Goal: Use online tool/utility: Use online tool/utility

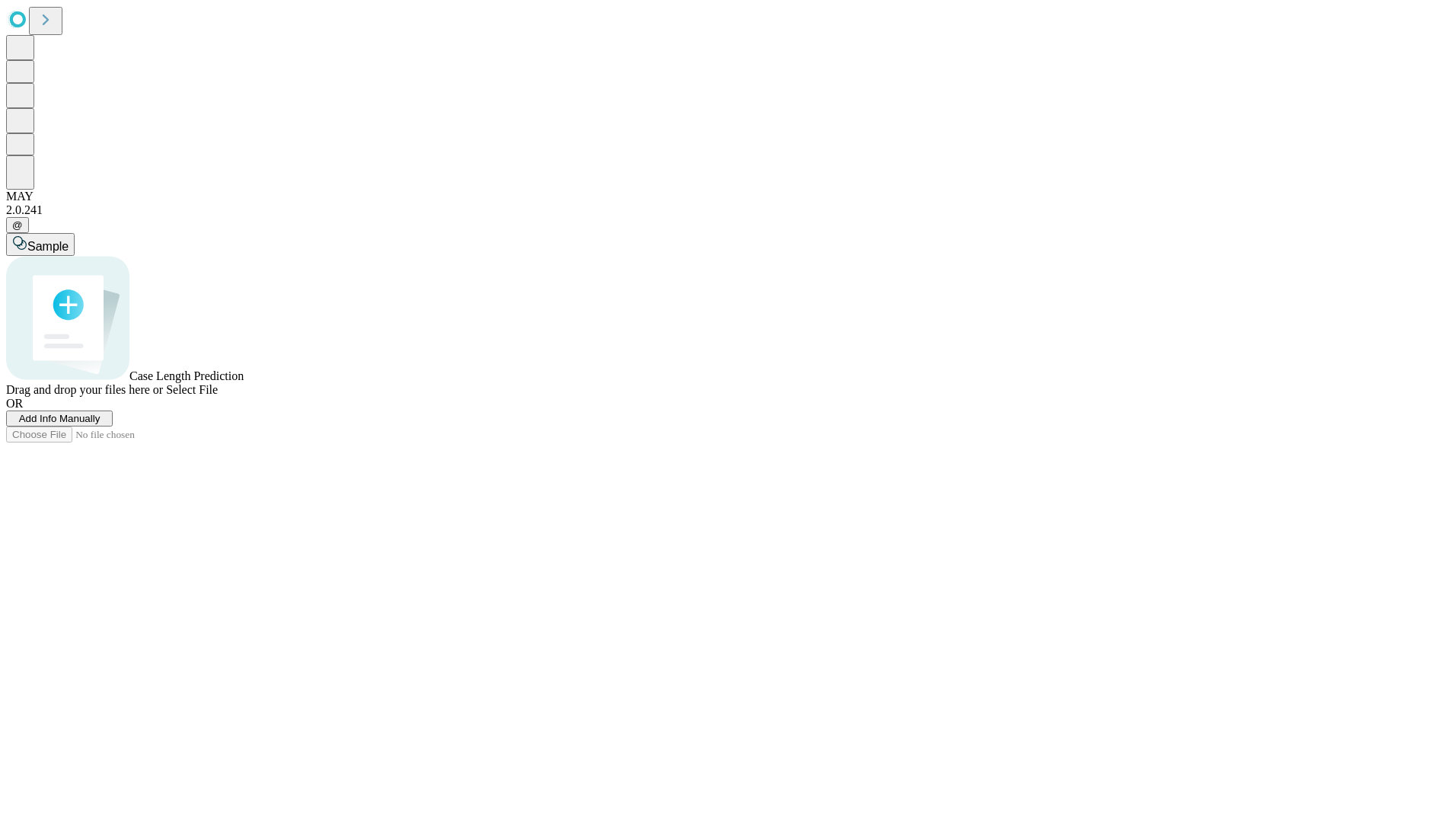
click at [101, 424] on span "Add Info Manually" at bounding box center [59, 418] width 81 height 11
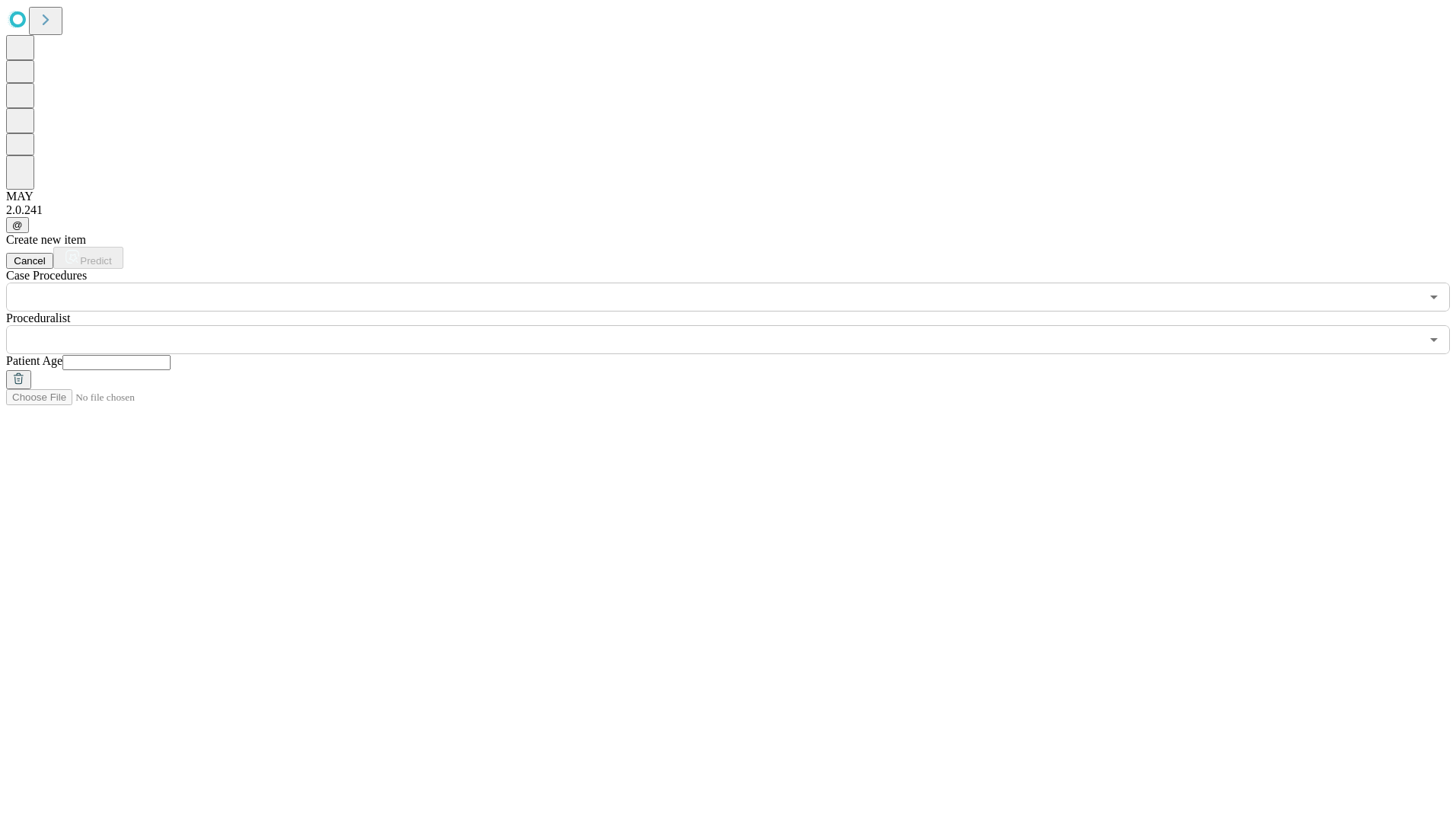
click at [223, 268] on div "Case Procedures ​" at bounding box center [728, 290] width 1444 height 43
click at [226, 282] on input "text" at bounding box center [713, 296] width 1414 height 29
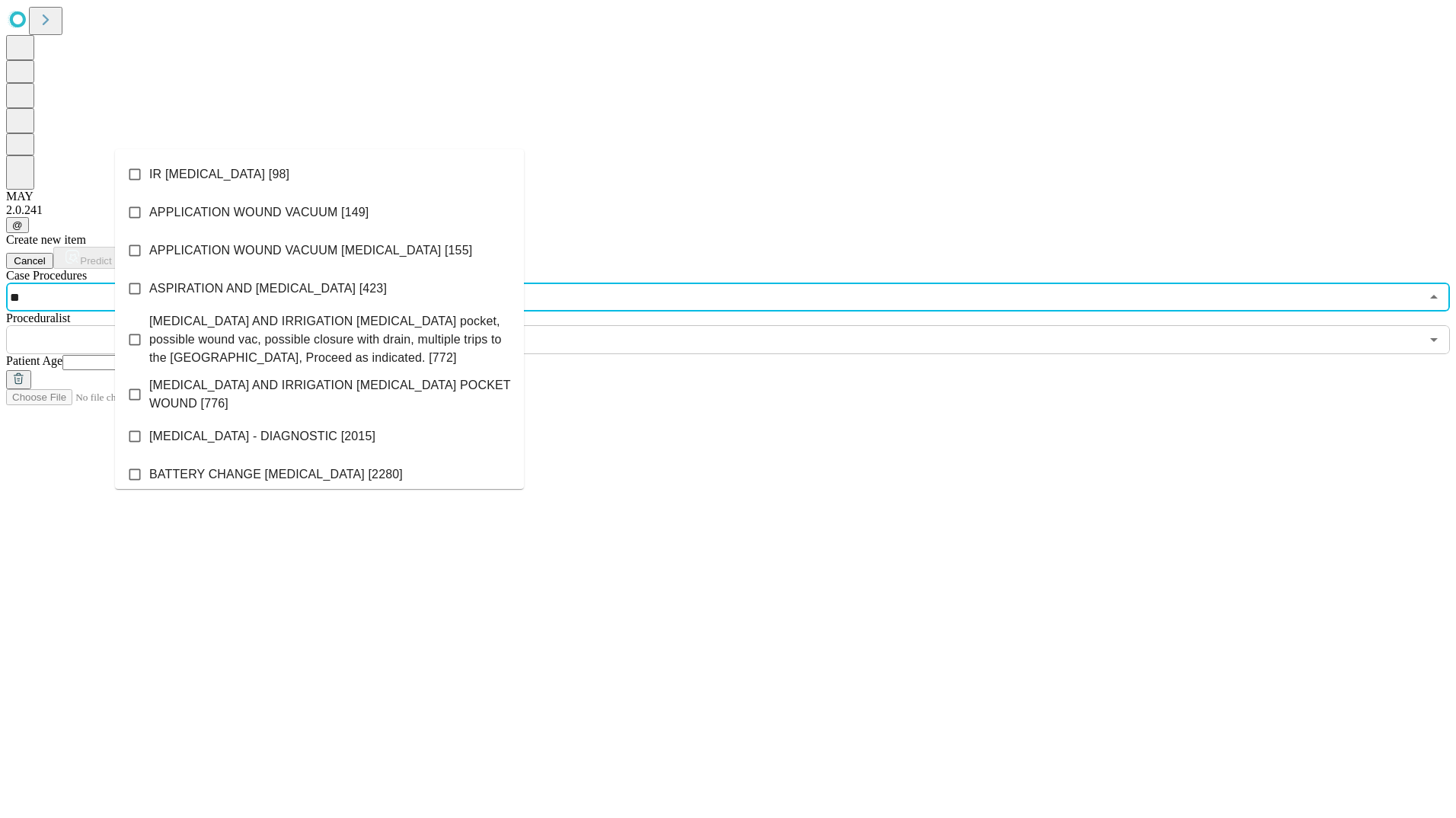
type input "***"
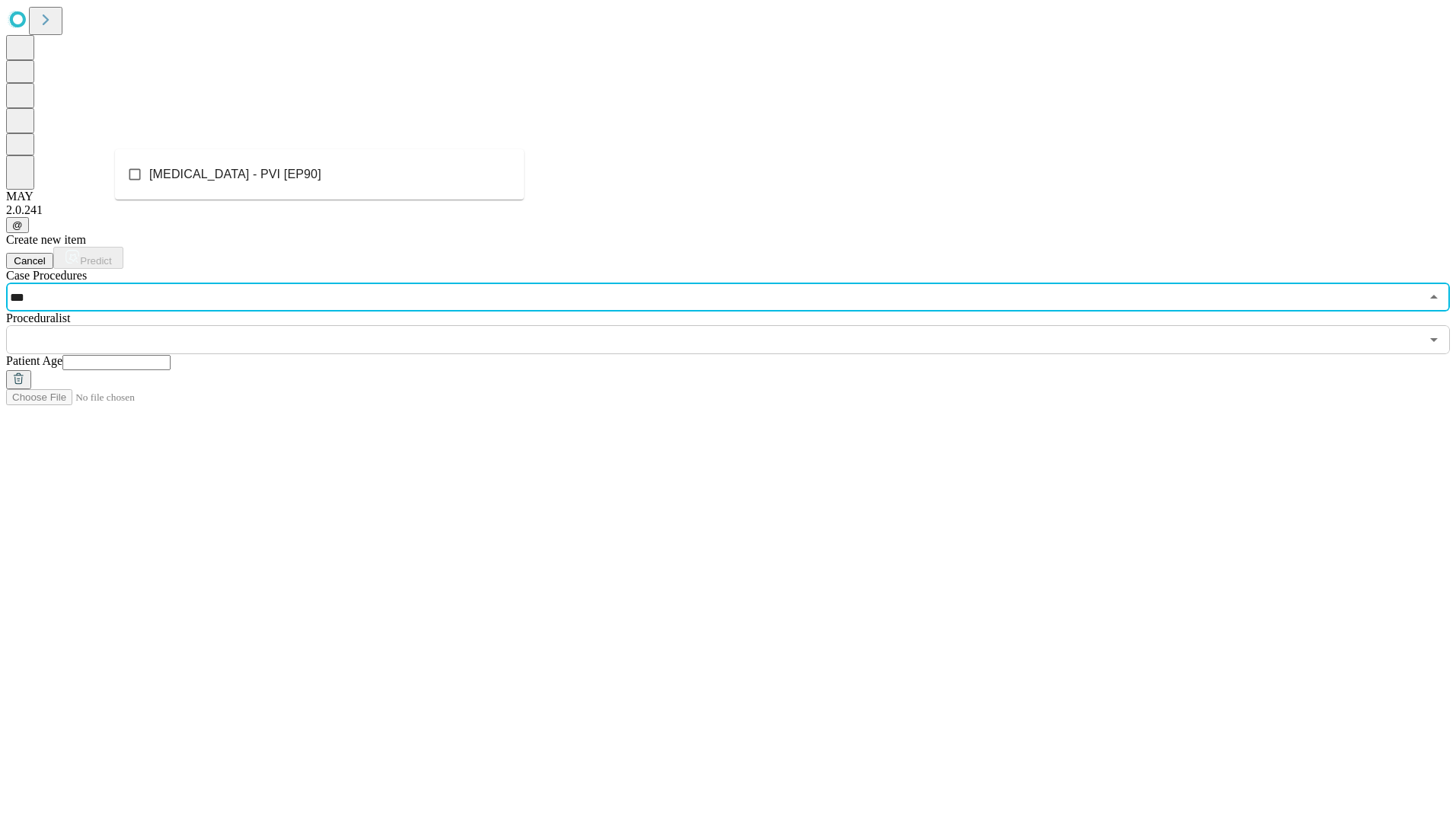
click at [293, 175] on li "[MEDICAL_DATA] - PVI [EP90]" at bounding box center [319, 174] width 409 height 38
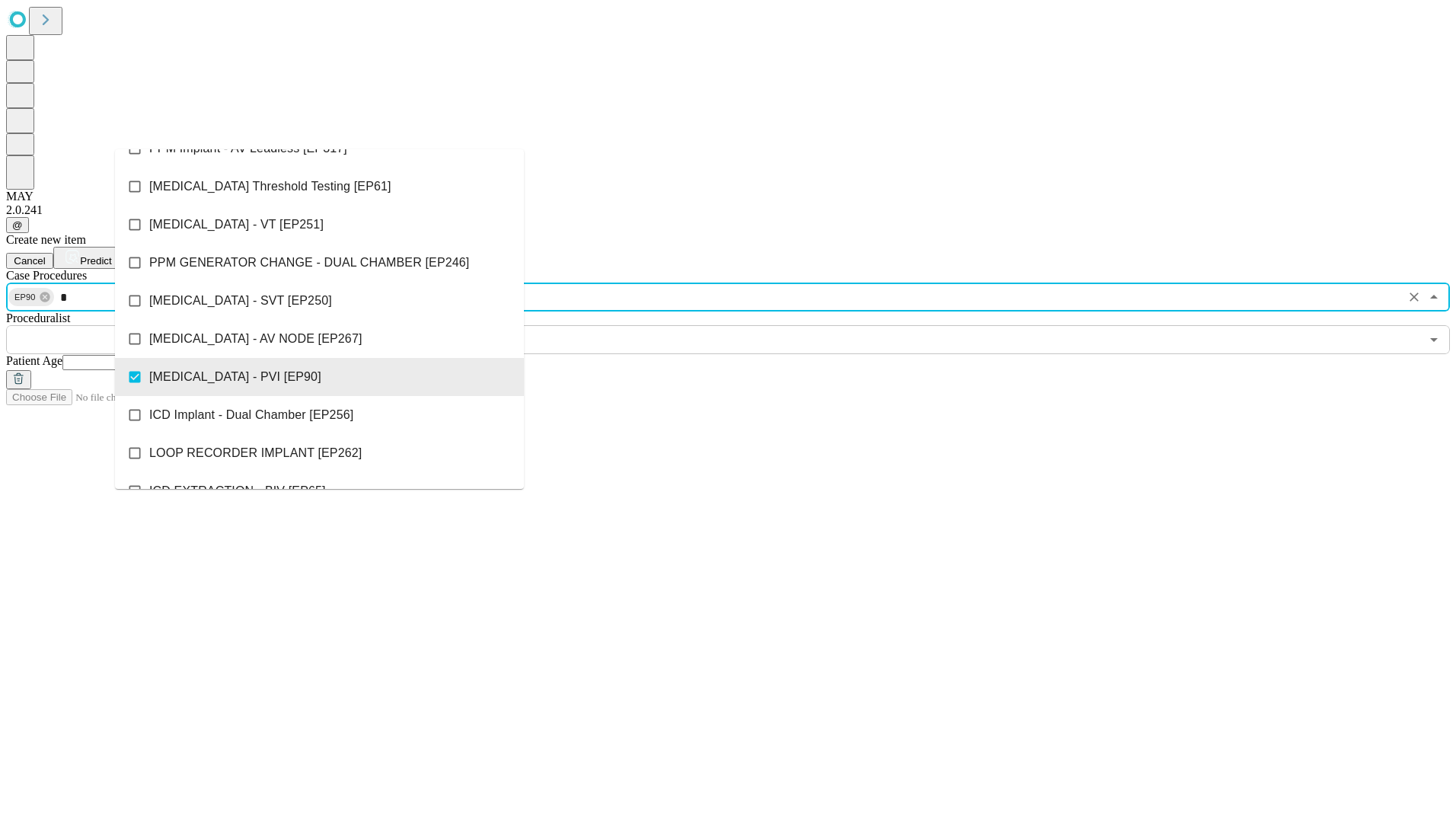
scroll to position [516, 0]
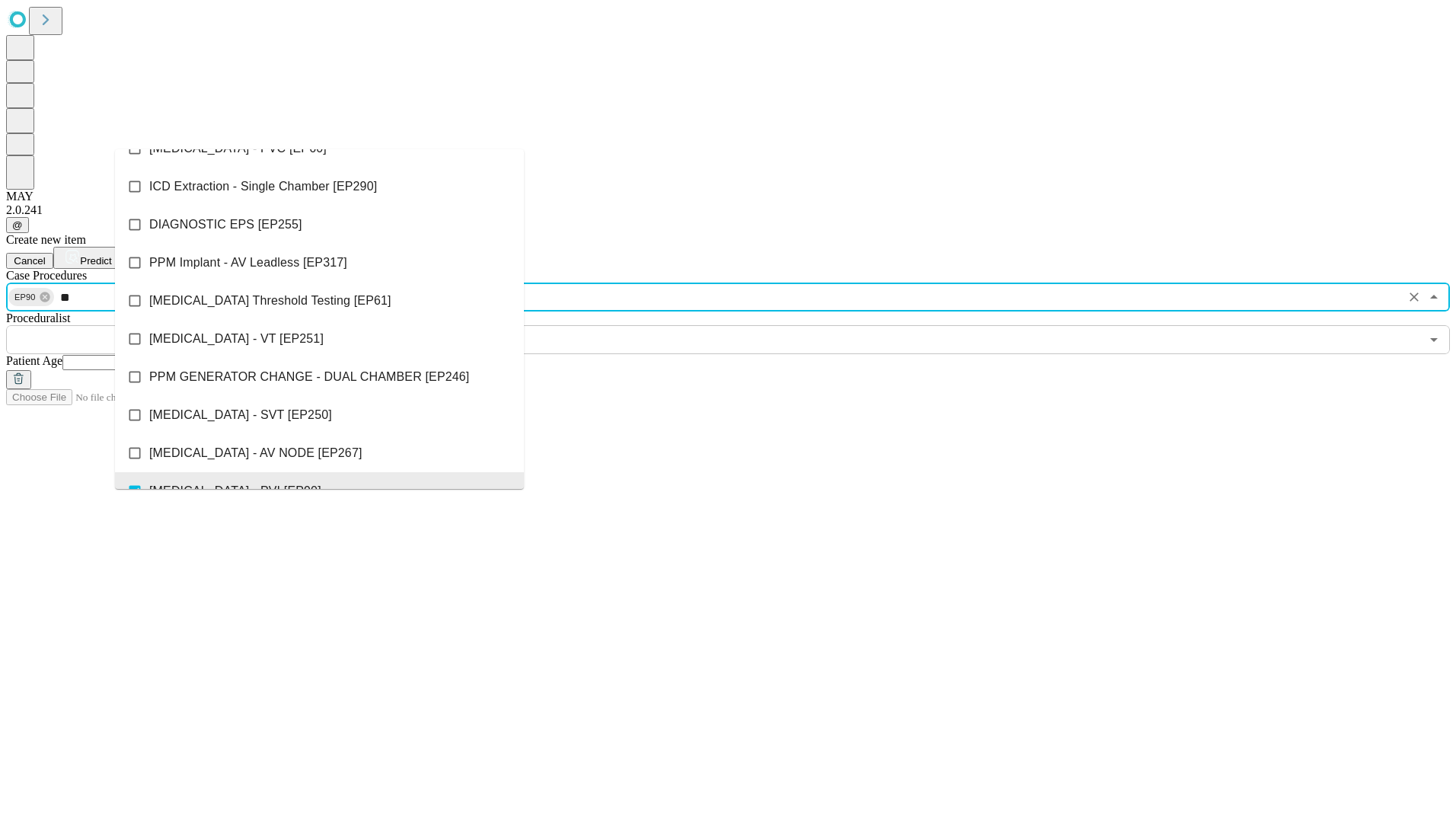
type input "***"
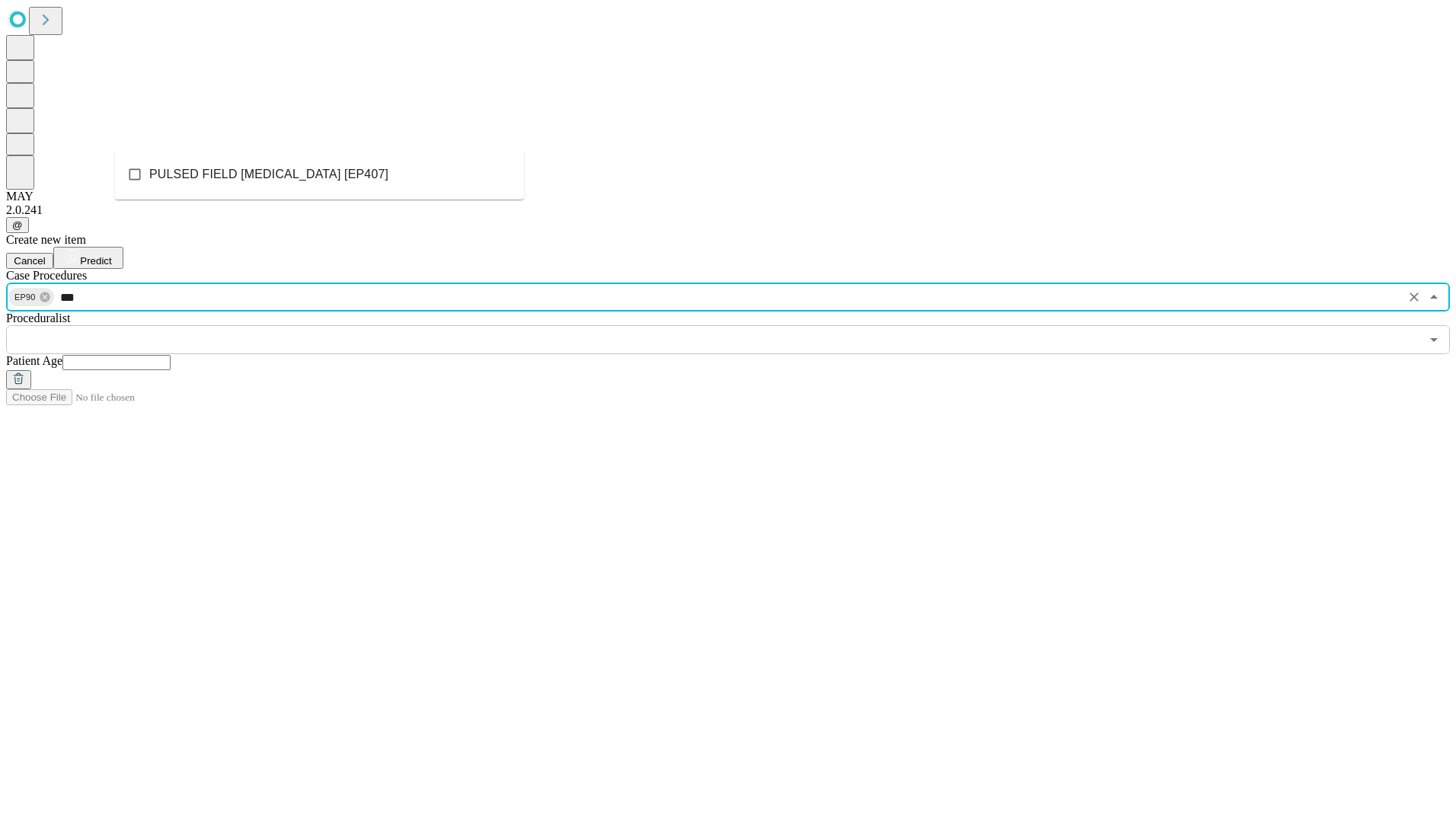
click at [230, 180] on span "PULSED FIELD [MEDICAL_DATA] [EP407]" at bounding box center [268, 174] width 240 height 19
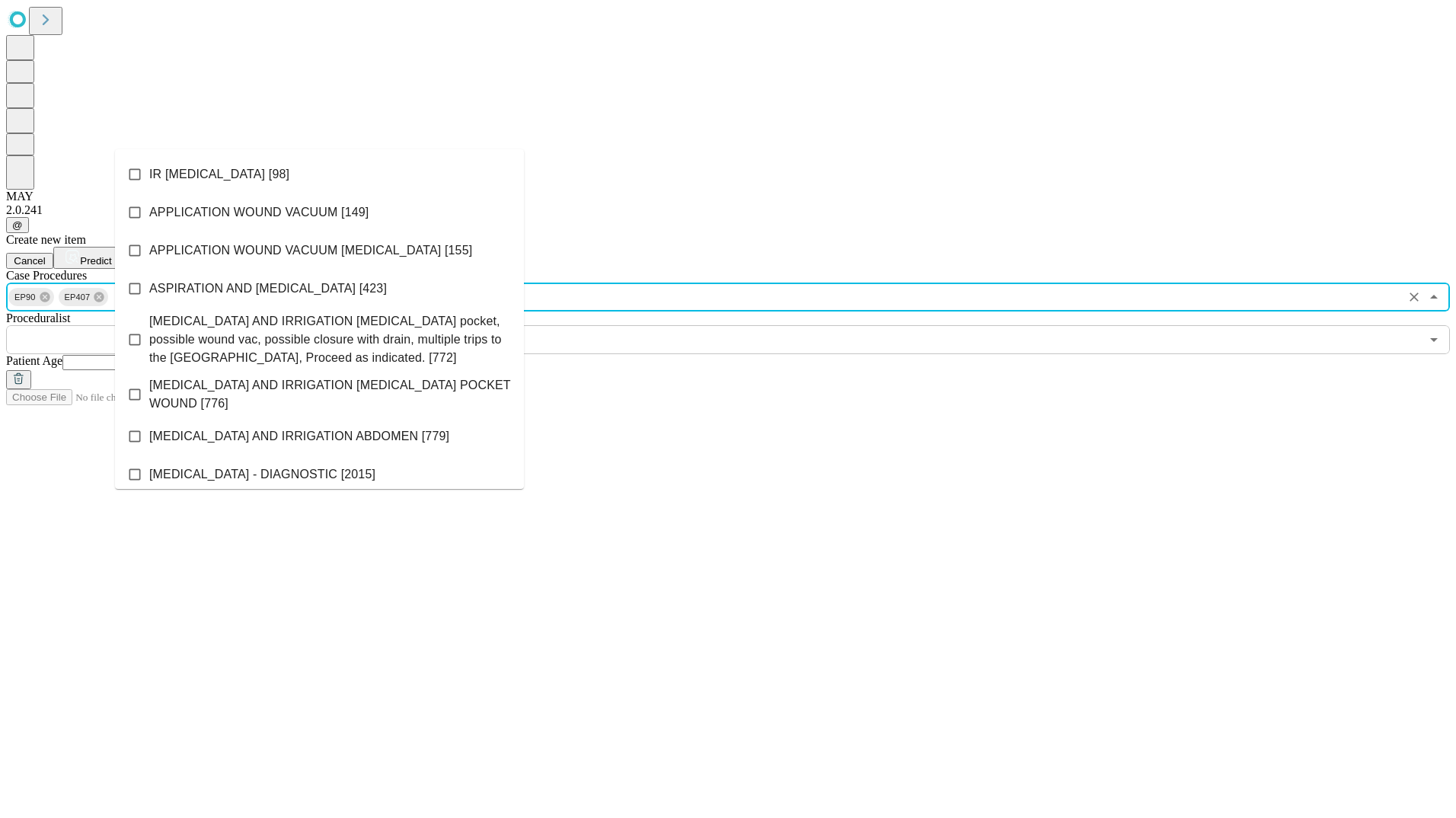
scroll to position [631, 0]
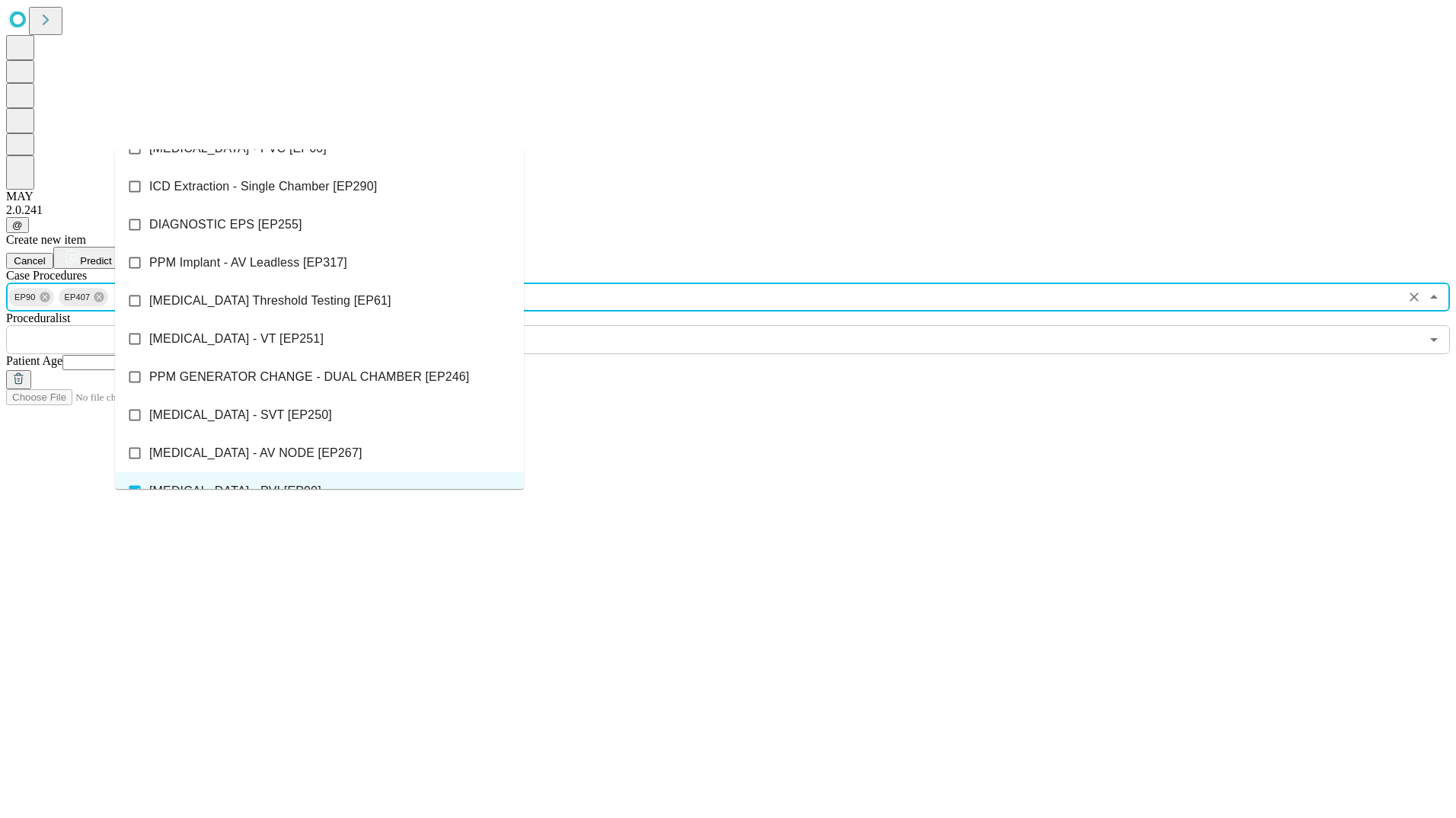
click at [631, 268] on div "Case Procedures EP90 EP407 ​ Proceduralist ​ Patient Age" at bounding box center [728, 328] width 1444 height 120
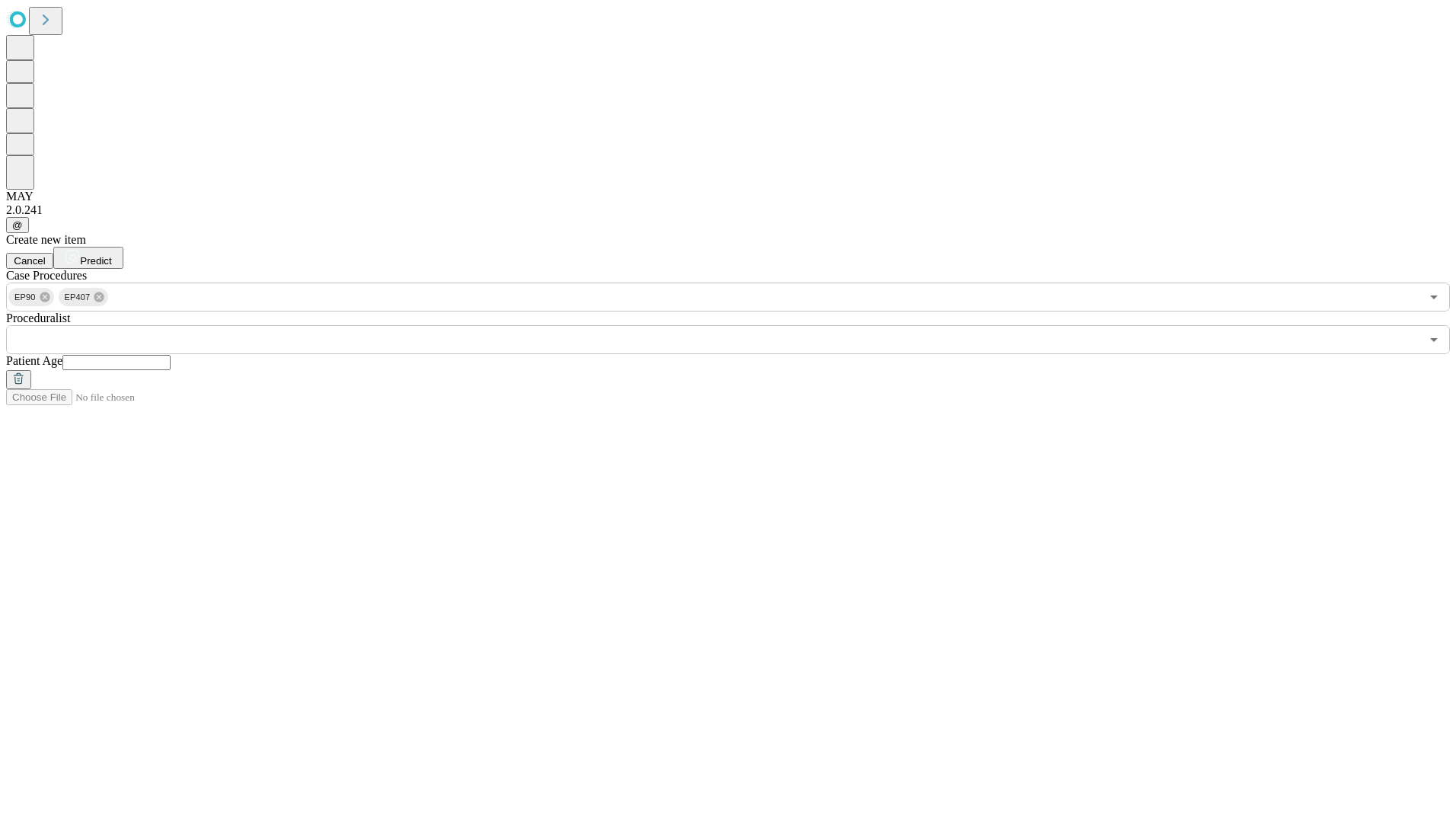
click at [621, 325] on input "text" at bounding box center [713, 339] width 1414 height 29
type input "*"
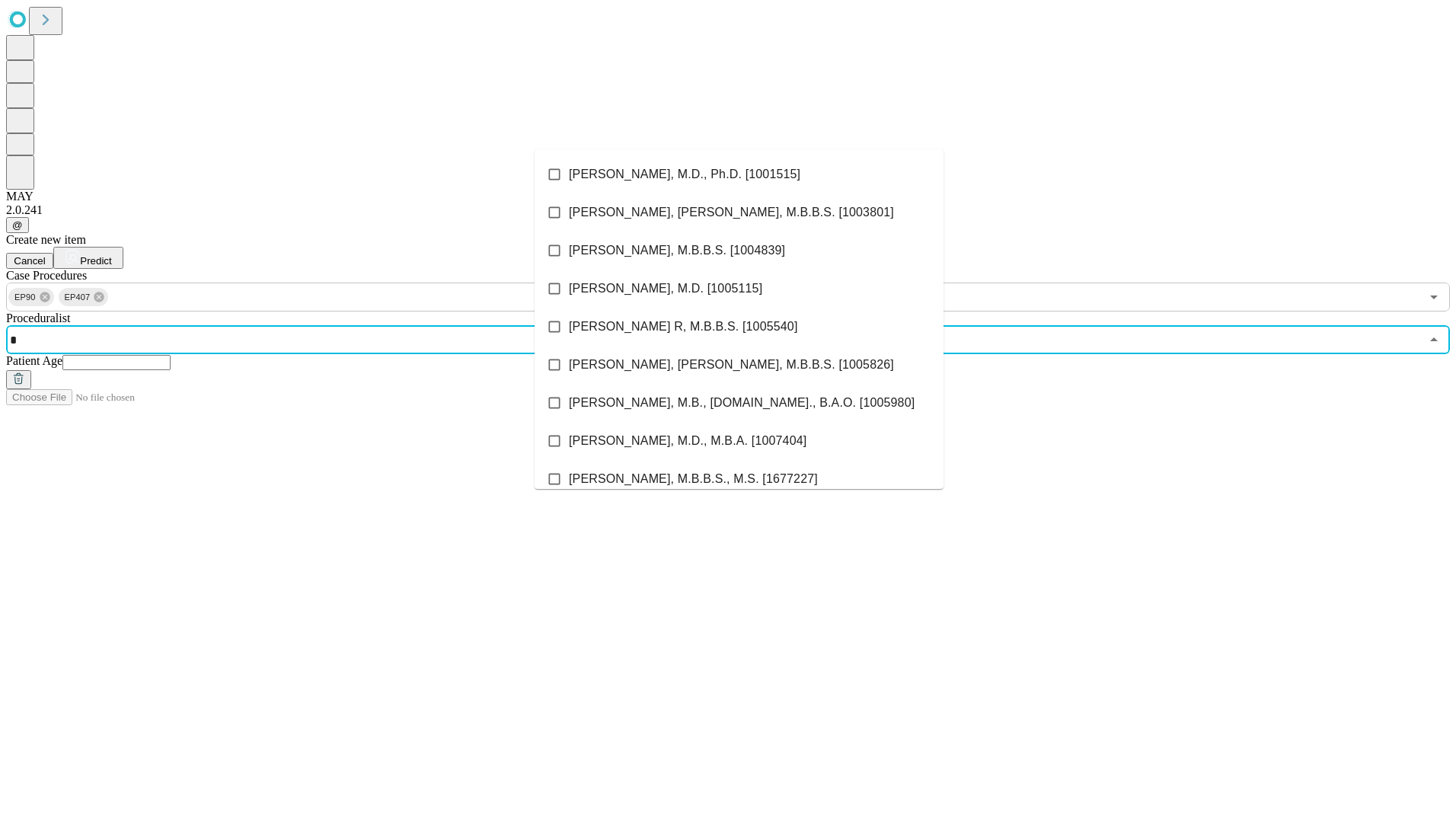
click at [636, 169] on span "[PERSON_NAME], M.D., Ph.D. [1001515]" at bounding box center [684, 174] width 231 height 19
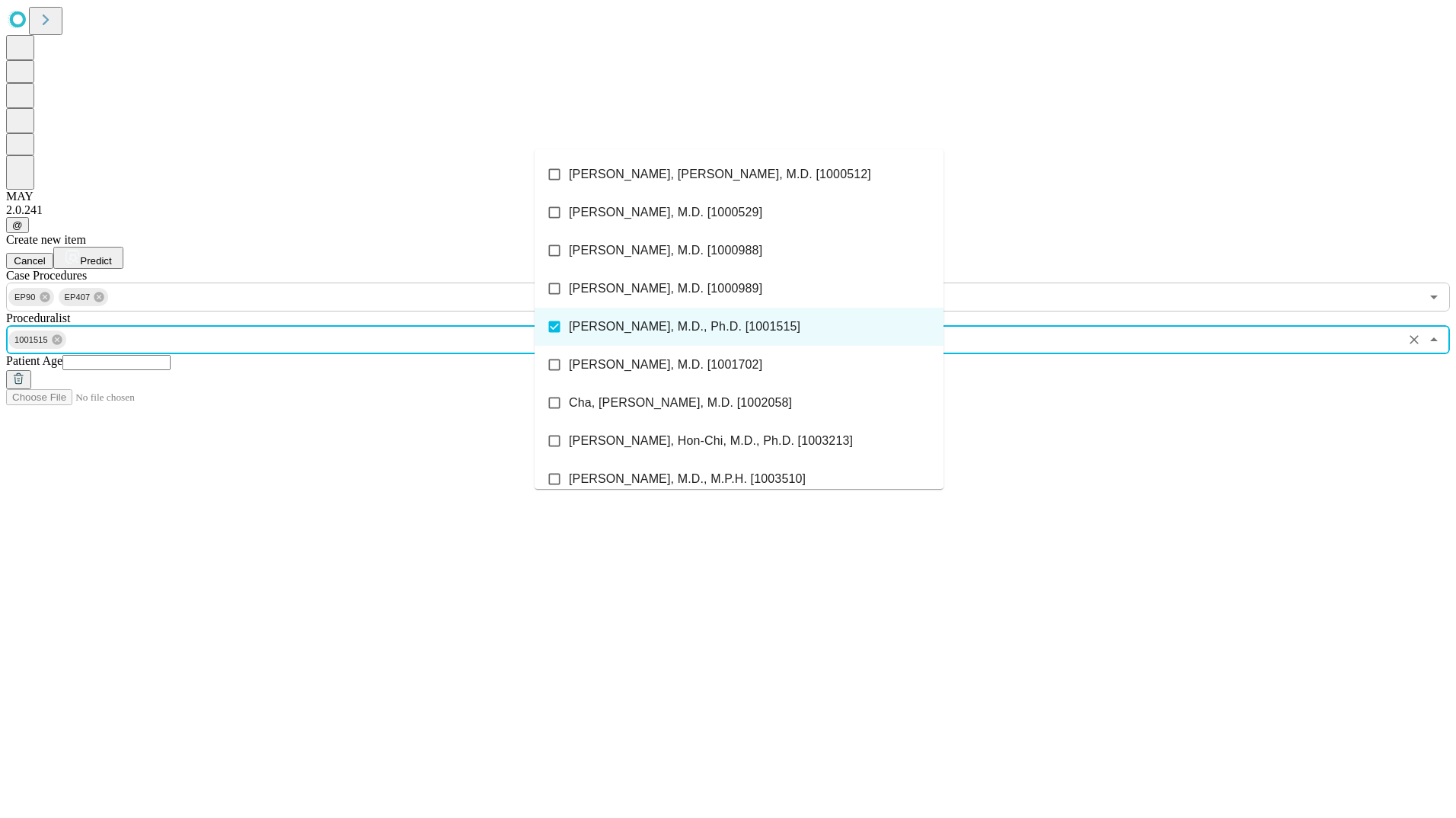
click at [171, 355] on input "text" at bounding box center [117, 362] width 108 height 15
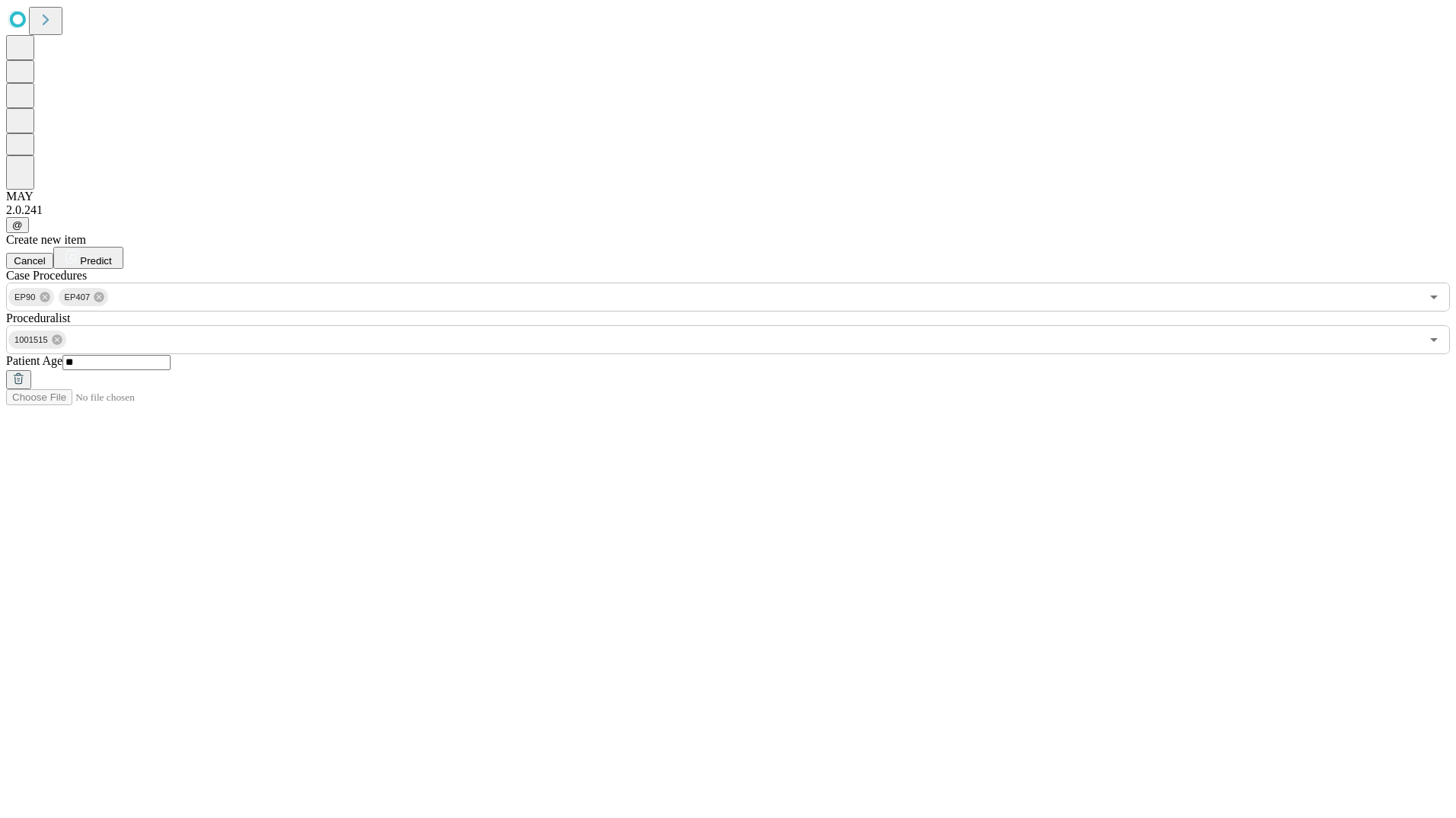
type input "**"
click at [123, 247] on button "Predict" at bounding box center [88, 258] width 70 height 22
